Goal: Task Accomplishment & Management: Manage account settings

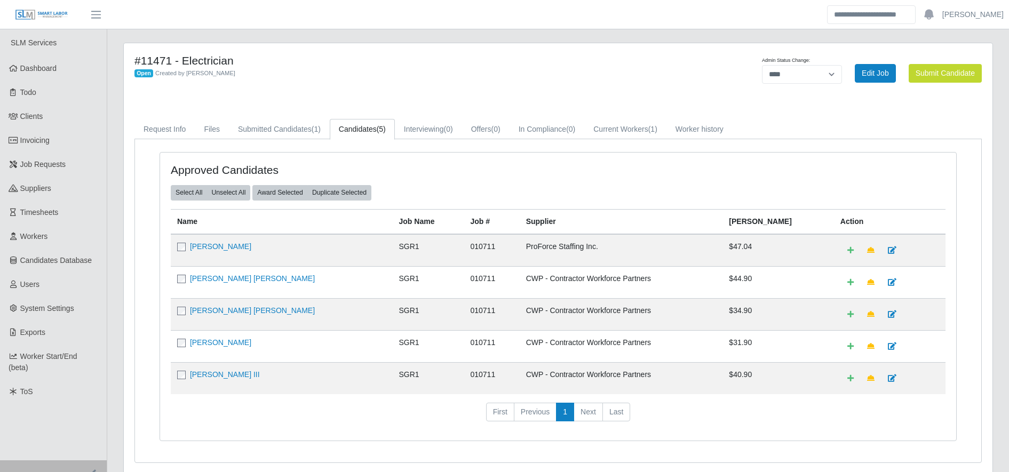
select select "****"
click at [391, 63] on h4 "#11471 - Electrician" at bounding box center [378, 60] width 488 height 13
click at [303, 129] on link "Submitted Candidates (1)" at bounding box center [279, 129] width 101 height 21
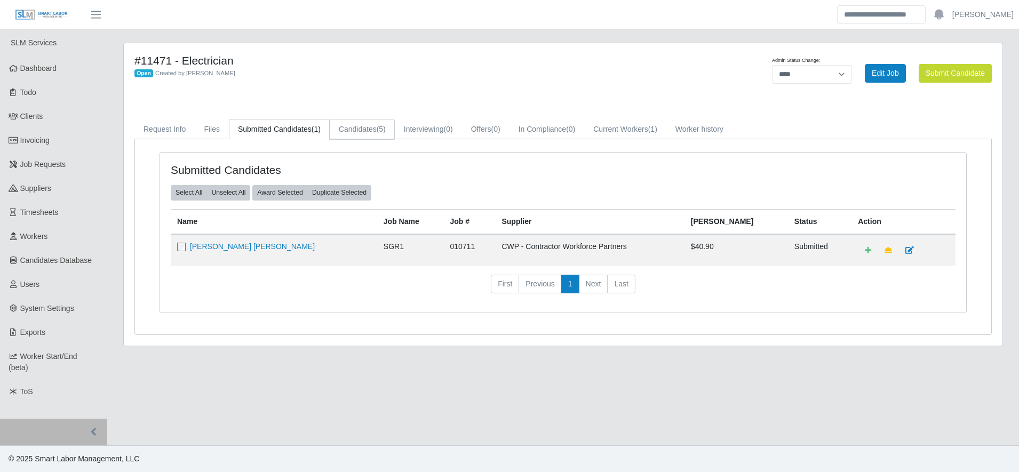
click at [374, 132] on link "Candidates (5)" at bounding box center [362, 129] width 65 height 21
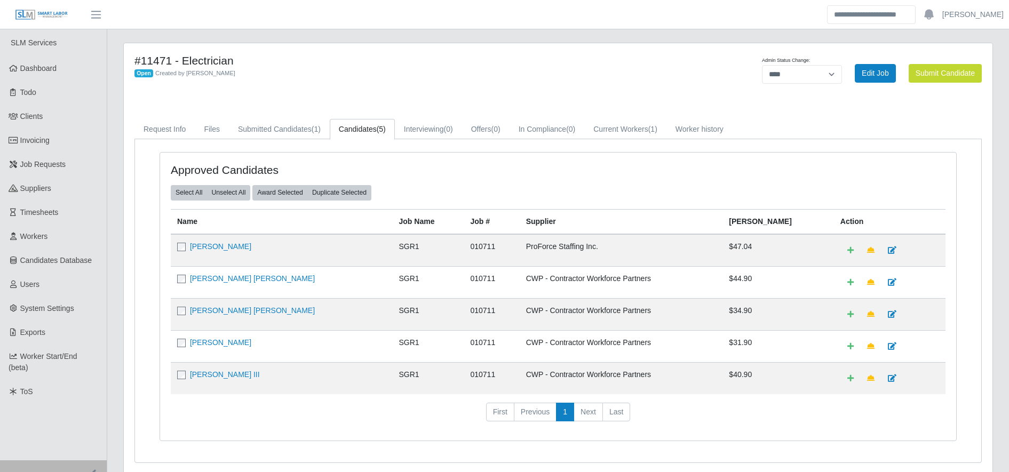
click at [547, 248] on td "ProForce Staffing Inc." at bounding box center [621, 250] width 203 height 33
drag, startPoint x: 547, startPoint y: 248, endPoint x: 495, endPoint y: 174, distance: 90.0
click at [495, 174] on div "Approved Candidates" at bounding box center [558, 174] width 791 height 22
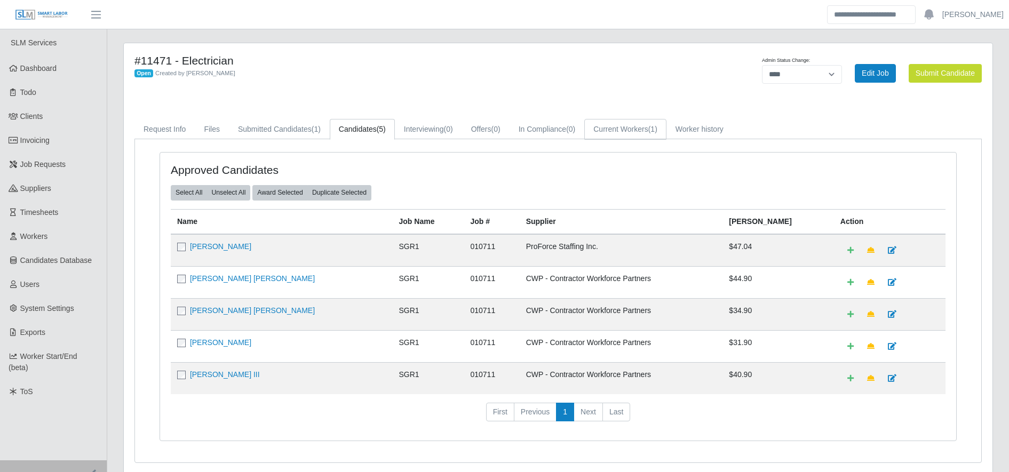
click at [643, 128] on link "Current Workers (1)" at bounding box center [625, 129] width 82 height 21
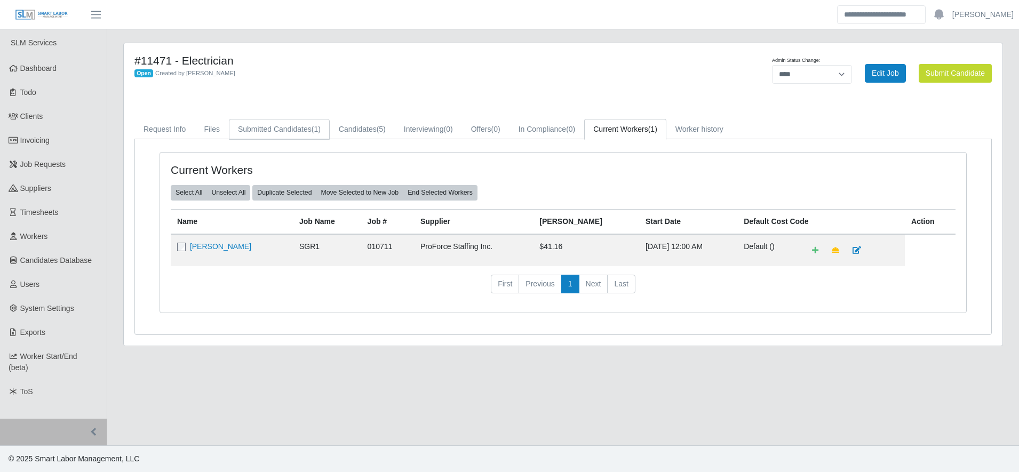
click at [300, 130] on link "Submitted Candidates (1)" at bounding box center [279, 129] width 101 height 21
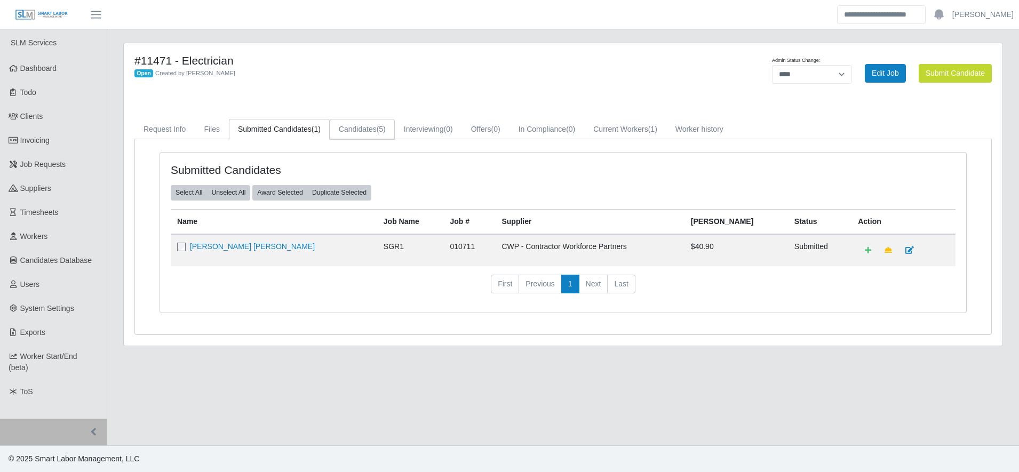
click at [372, 126] on link "Candidates (5)" at bounding box center [362, 129] width 65 height 21
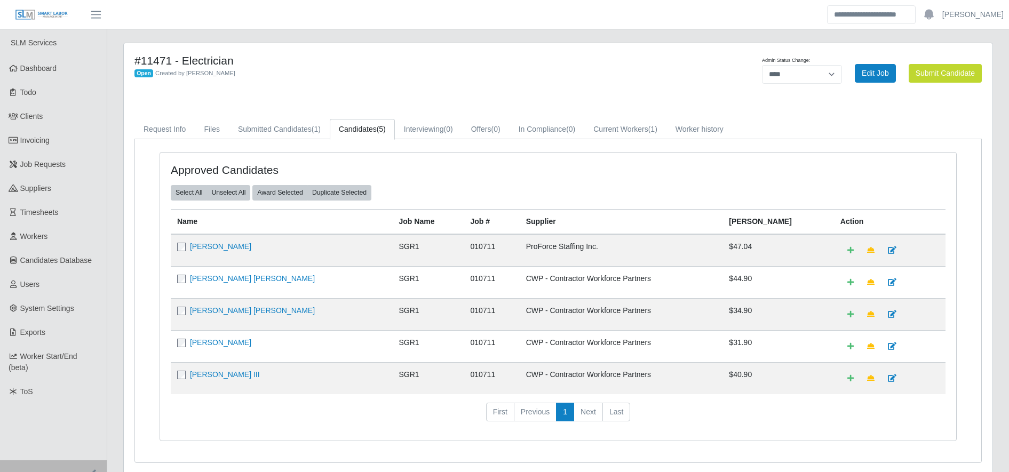
click at [425, 66] on h4 "#11471 - Electrician" at bounding box center [378, 60] width 488 height 13
click at [543, 279] on td "CWP - Contractor Workforce Partners" at bounding box center [621, 282] width 203 height 32
click at [345, 279] on td "[PERSON_NAME] [PERSON_NAME]" at bounding box center [282, 282] width 222 height 32
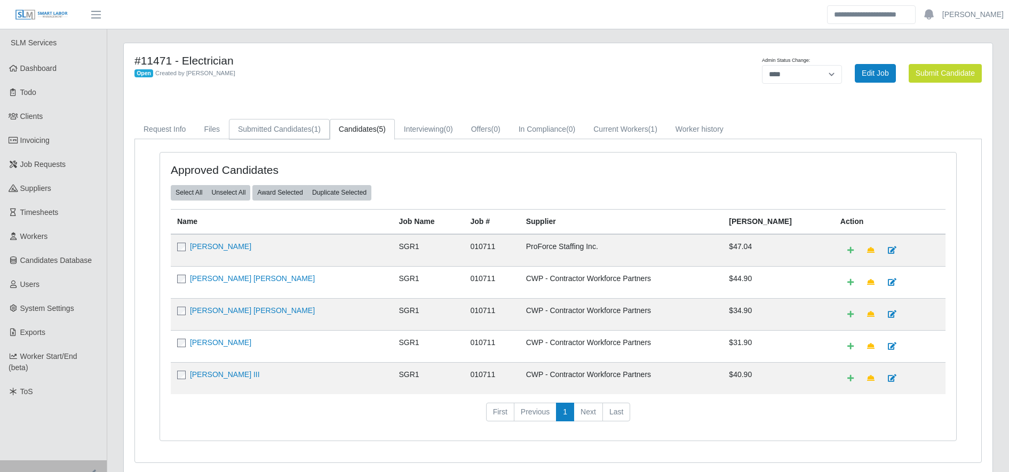
click at [291, 126] on link "Submitted Candidates (1)" at bounding box center [279, 129] width 101 height 21
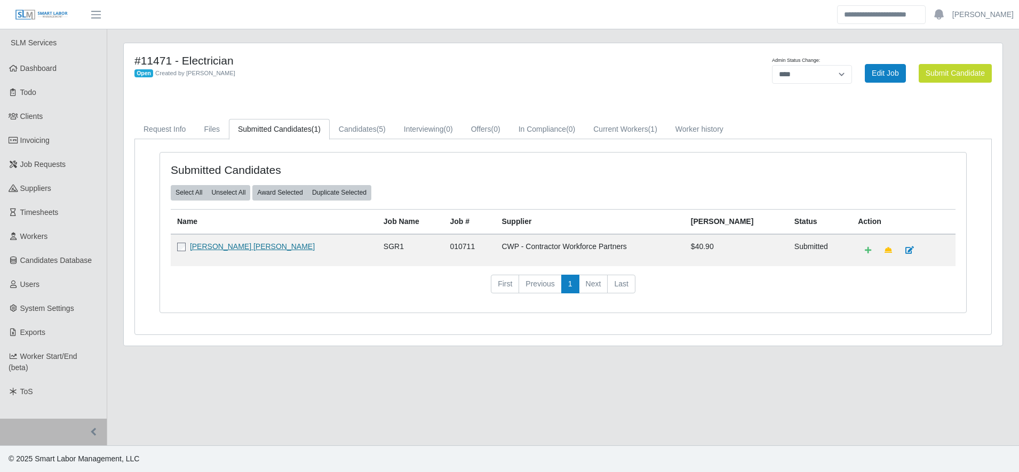
click at [198, 245] on link "[PERSON_NAME] [PERSON_NAME]" at bounding box center [252, 246] width 125 height 9
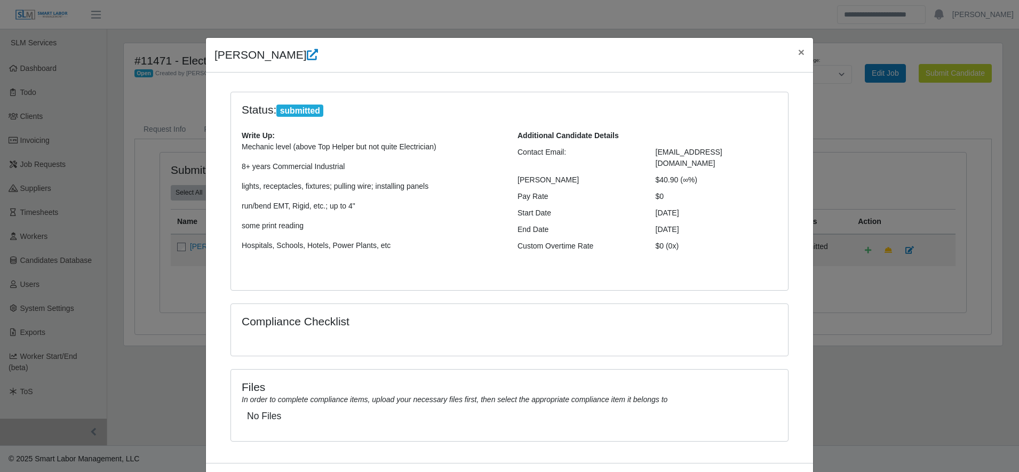
scroll to position [47, 0]
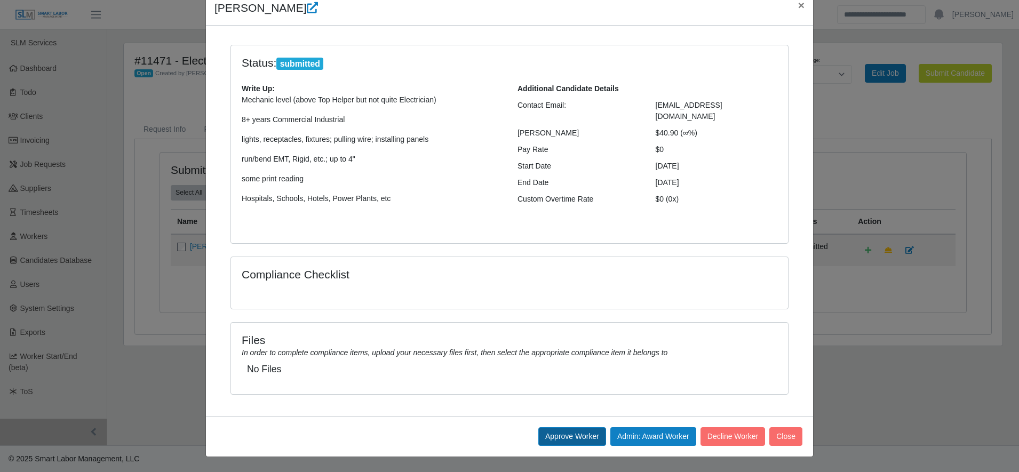
click at [551, 436] on button "Approve Worker" at bounding box center [572, 436] width 68 height 19
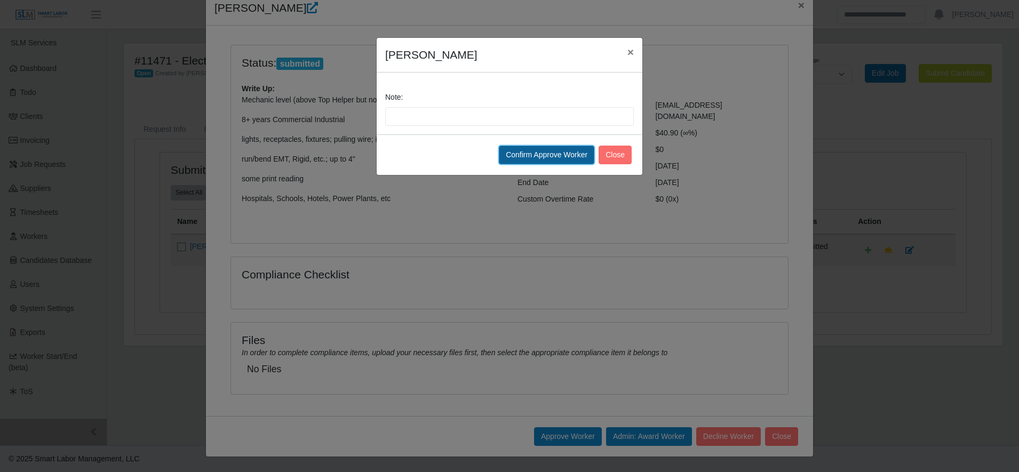
click at [539, 155] on button "Confirm Approve Worker" at bounding box center [547, 155] width 96 height 19
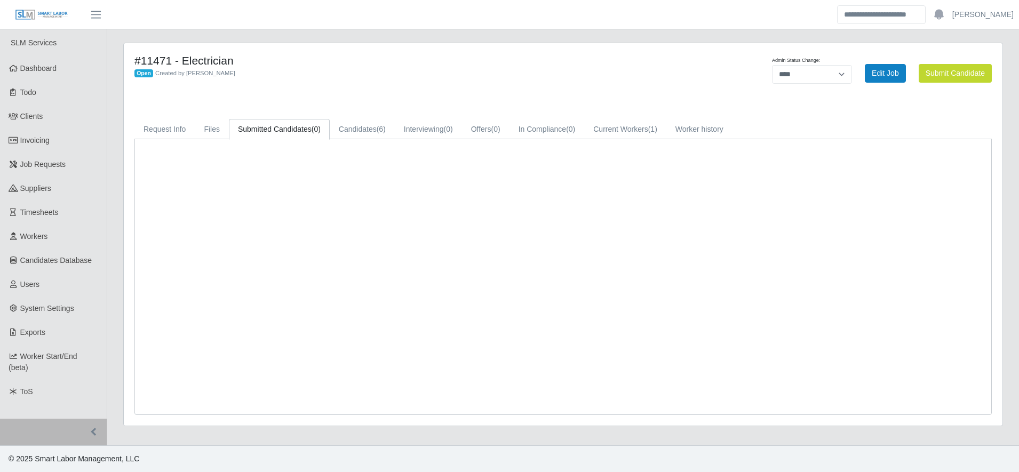
select select "****"
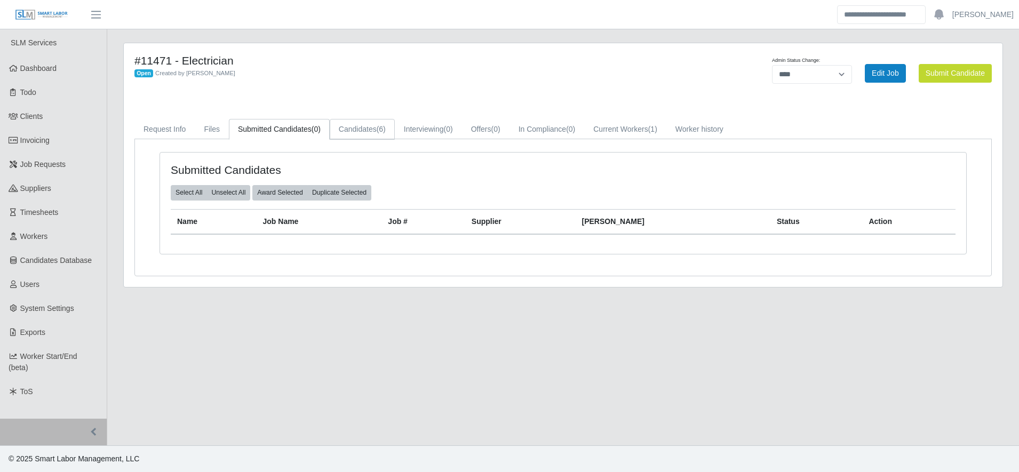
click at [354, 132] on link "Candidates (6)" at bounding box center [362, 129] width 65 height 21
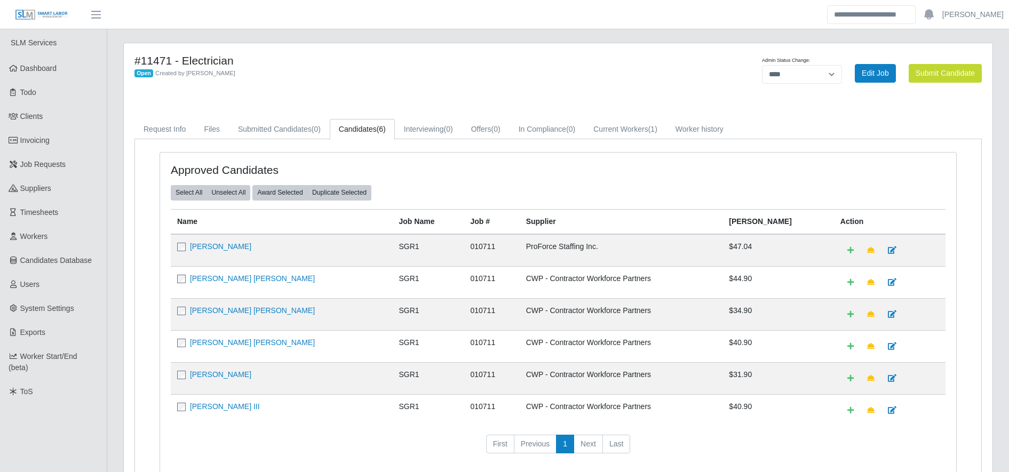
click at [498, 171] on div "Approved Candidates" at bounding box center [558, 174] width 791 height 22
click at [245, 342] on link "[PERSON_NAME] [PERSON_NAME]" at bounding box center [252, 342] width 125 height 9
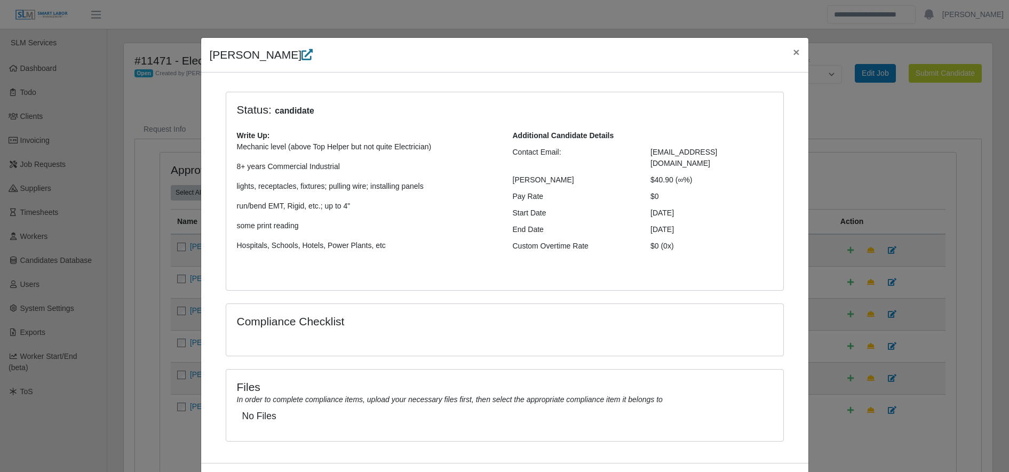
click at [301, 55] on icon at bounding box center [306, 54] width 11 height 11
click at [793, 54] on span "×" at bounding box center [796, 52] width 6 height 12
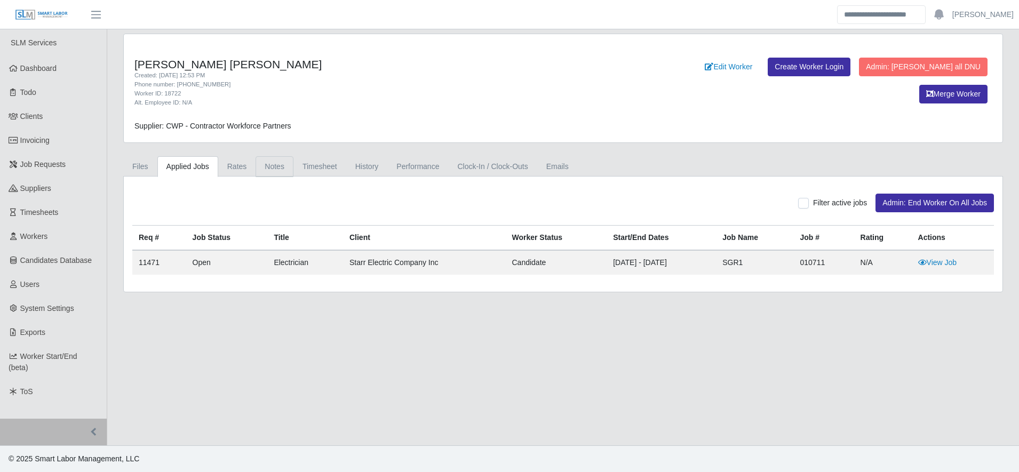
click at [263, 163] on link "Notes" at bounding box center [275, 166] width 38 height 21
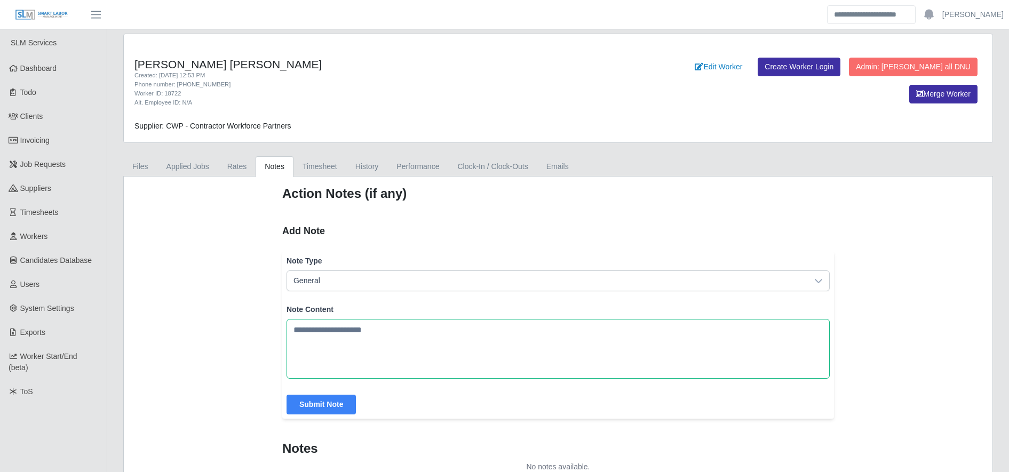
click at [342, 346] on textarea "Note Content" at bounding box center [558, 349] width 543 height 60
click at [461, 207] on div "Action Notes (if any) Add Note Note Type General Note Content Submit Note Notes…" at bounding box center [558, 329] width 568 height 288
click at [364, 333] on textarea "Note Content" at bounding box center [558, 349] width 543 height 60
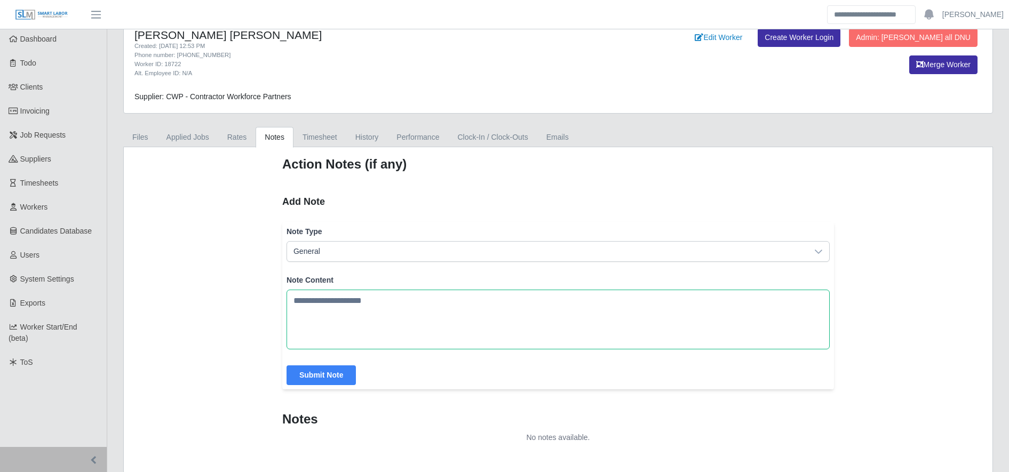
scroll to position [30, 0]
click at [572, 201] on h2 "Add Note" at bounding box center [558, 201] width 552 height 15
click at [336, 297] on textarea "Note Content" at bounding box center [558, 319] width 543 height 60
click at [391, 298] on textarea "Note Content" at bounding box center [558, 319] width 543 height 60
click at [392, 218] on div "Add Note Note Type General Note Content Submit Note" at bounding box center [558, 291] width 552 height 195
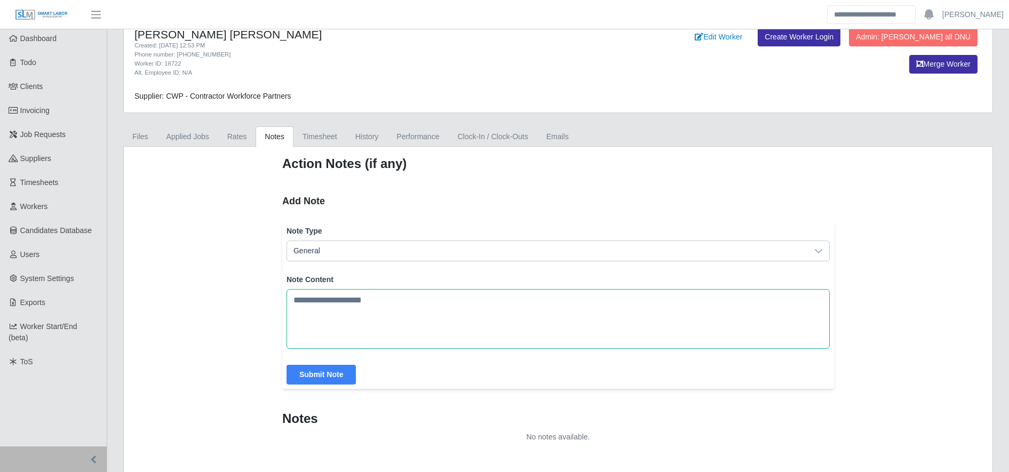
click at [384, 321] on textarea "Note Content" at bounding box center [558, 319] width 543 height 60
type textarea "*"
type textarea "**********"
click at [326, 375] on button "Submit Note" at bounding box center [321, 375] width 69 height 20
